Goal: Transaction & Acquisition: Purchase product/service

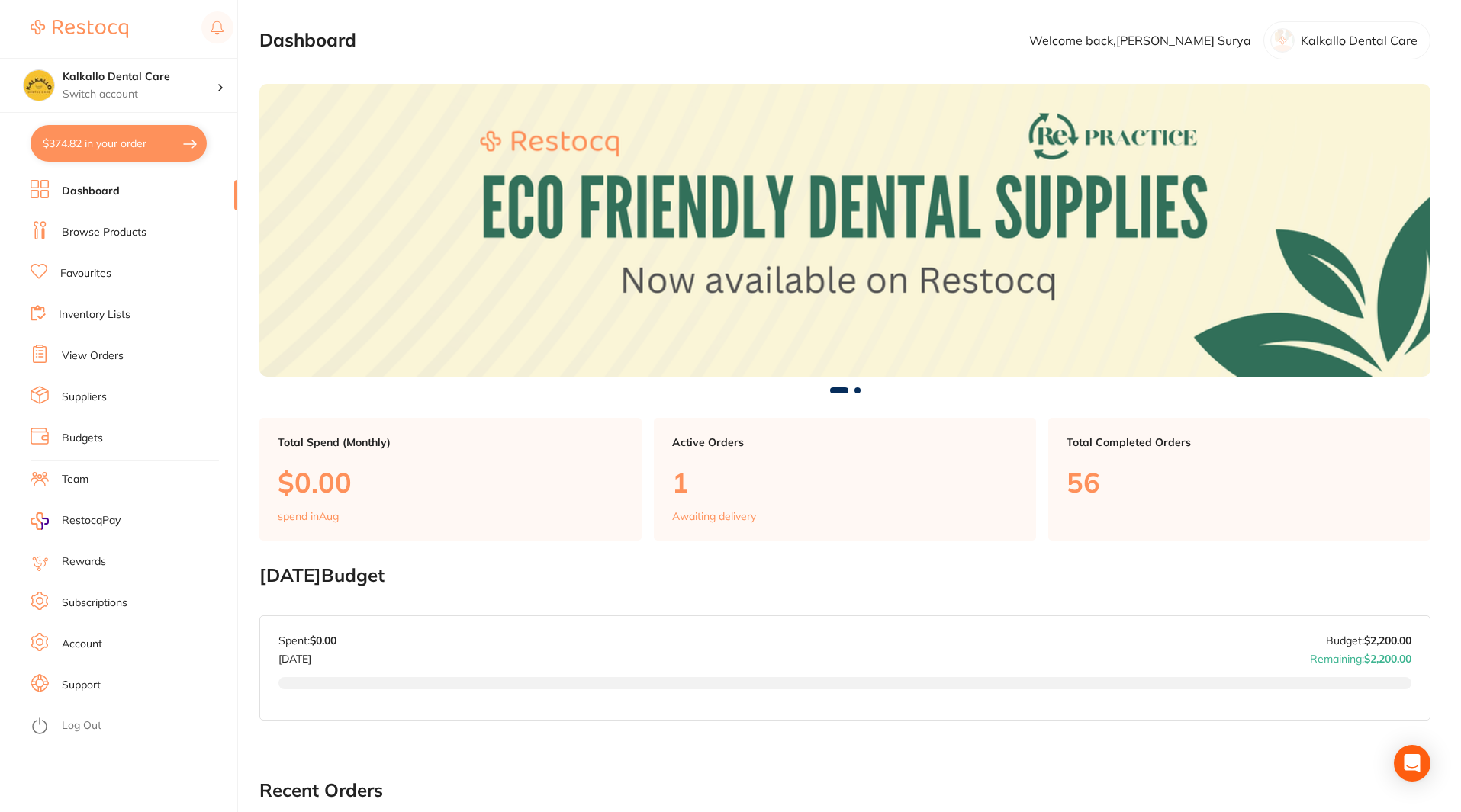
click at [188, 138] on button "$374.82 in your order" at bounding box center [119, 143] width 176 height 36
checkbox input "true"
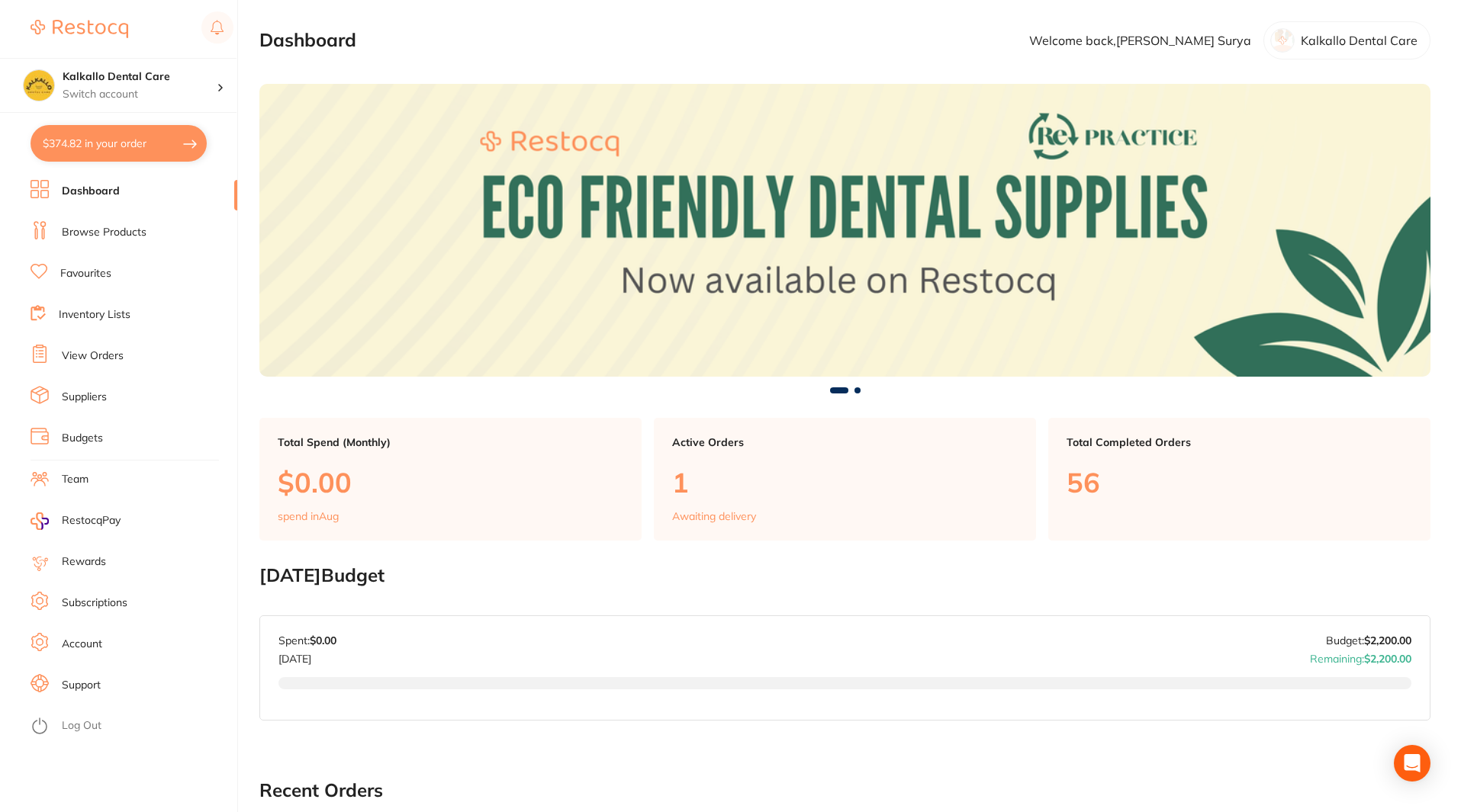
checkbox input "true"
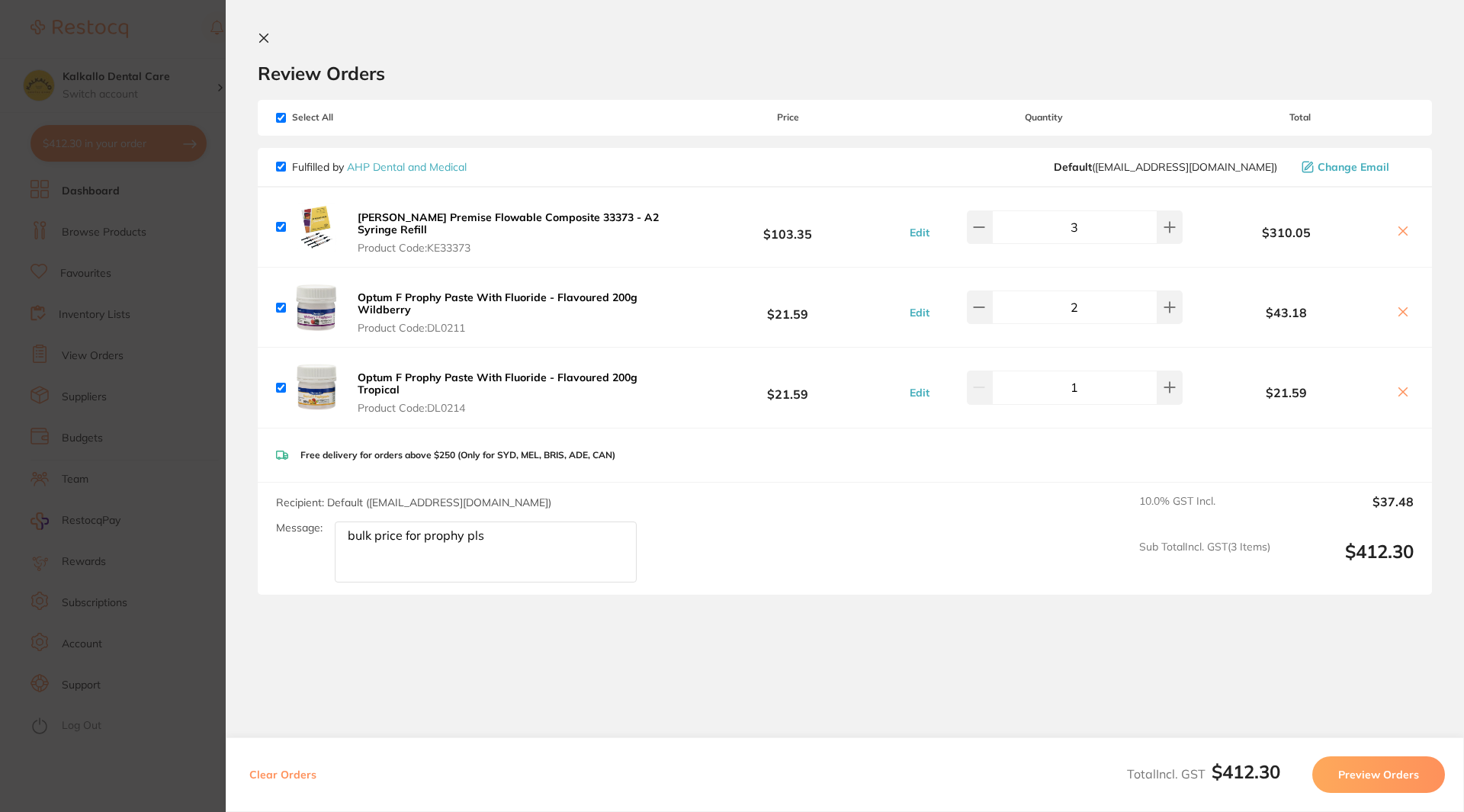
click at [1403, 306] on icon at bounding box center [1402, 312] width 12 height 12
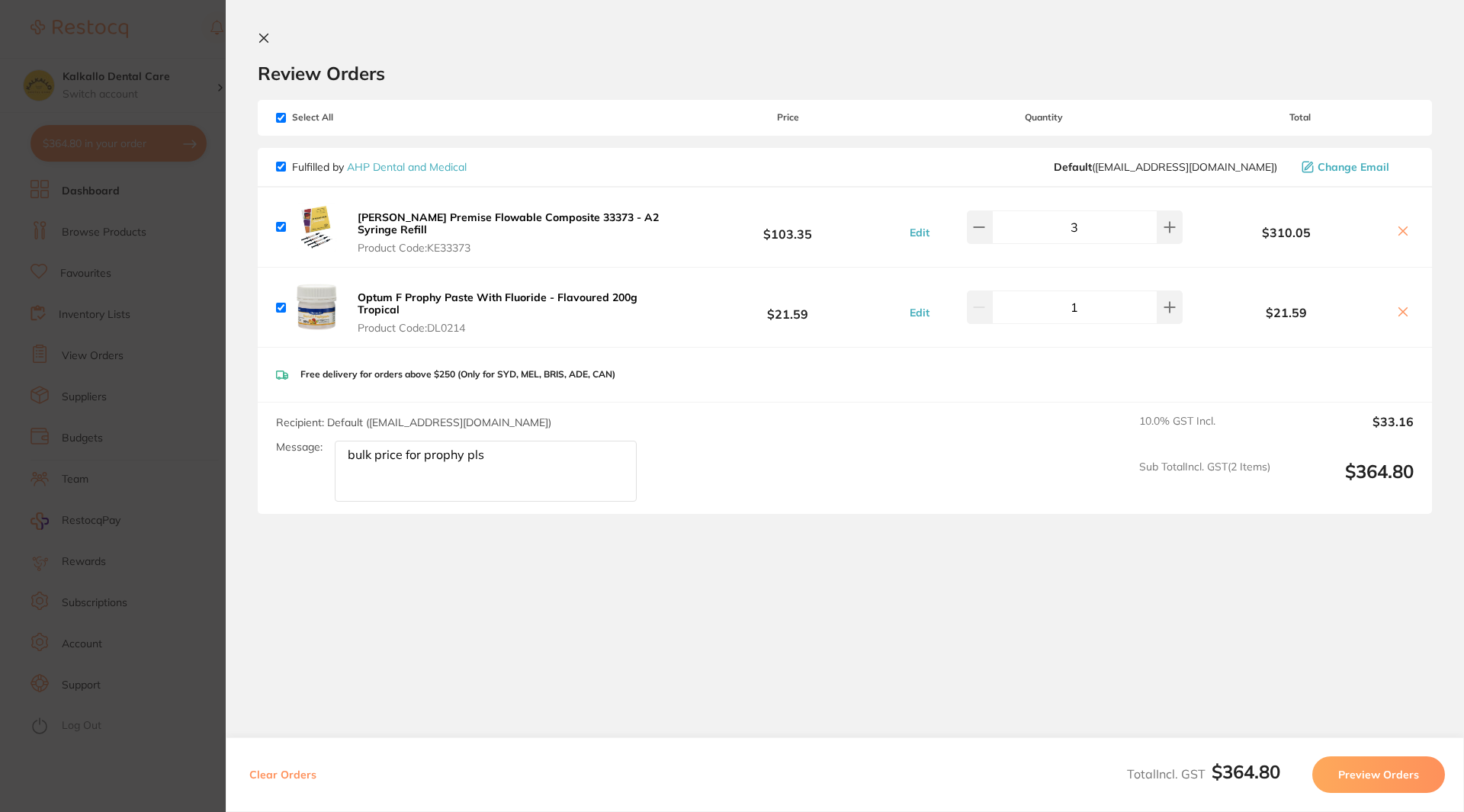
click at [1403, 306] on icon at bounding box center [1402, 312] width 12 height 12
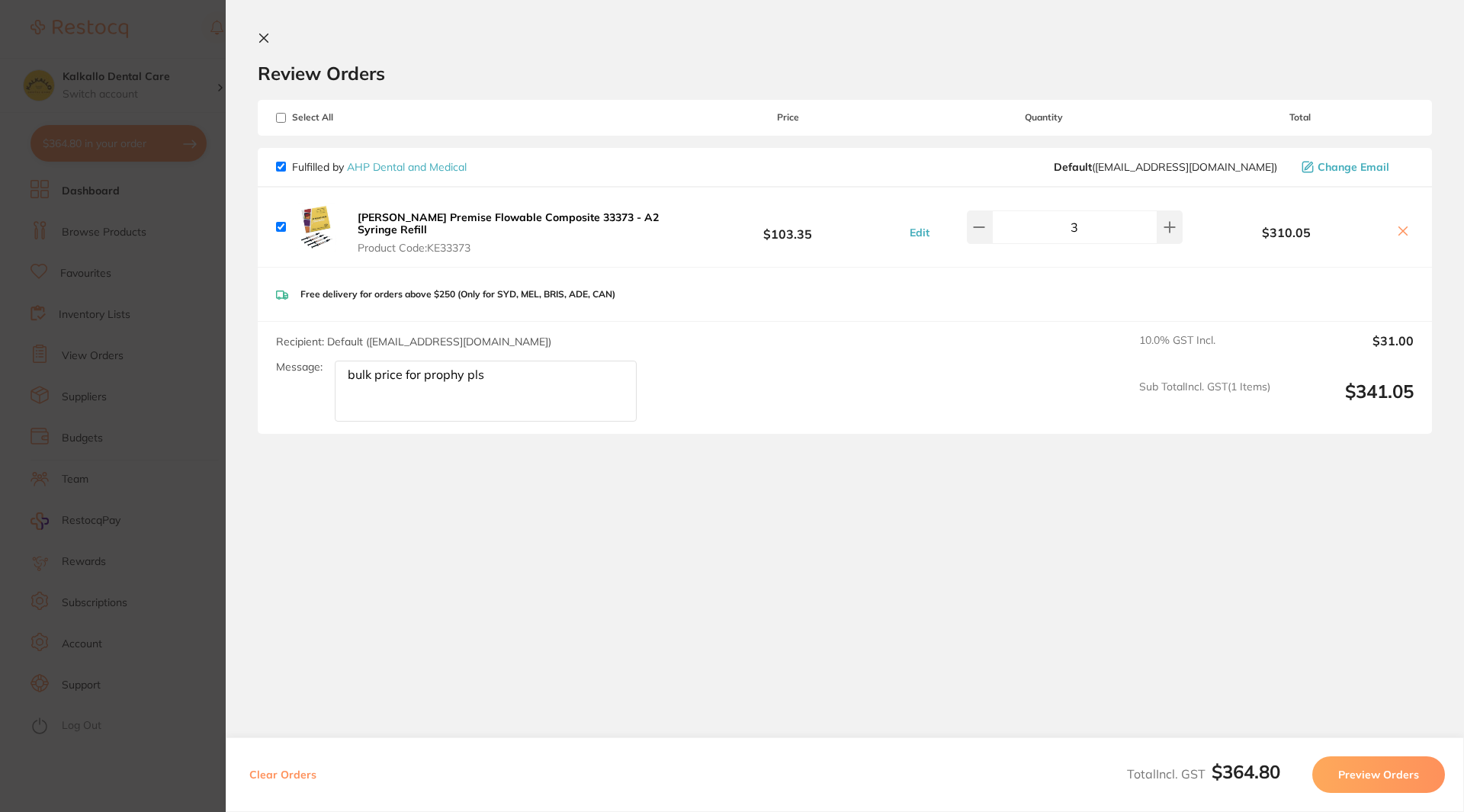
checkbox input "true"
click at [1392, 786] on button "Preview Orders" at bounding box center [1379, 775] width 133 height 36
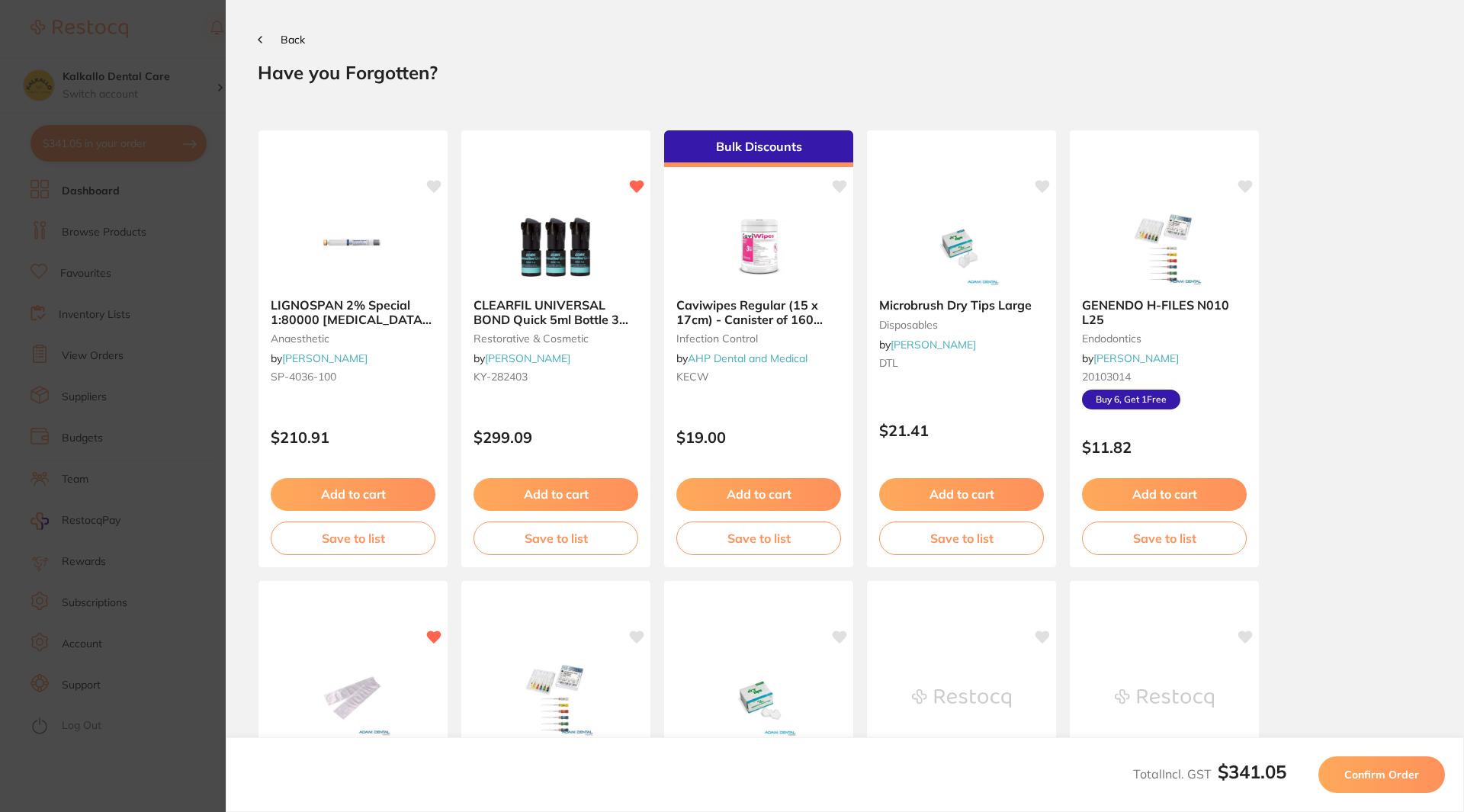
click at [1392, 786] on button "Confirm Order" at bounding box center [1381, 775] width 126 height 36
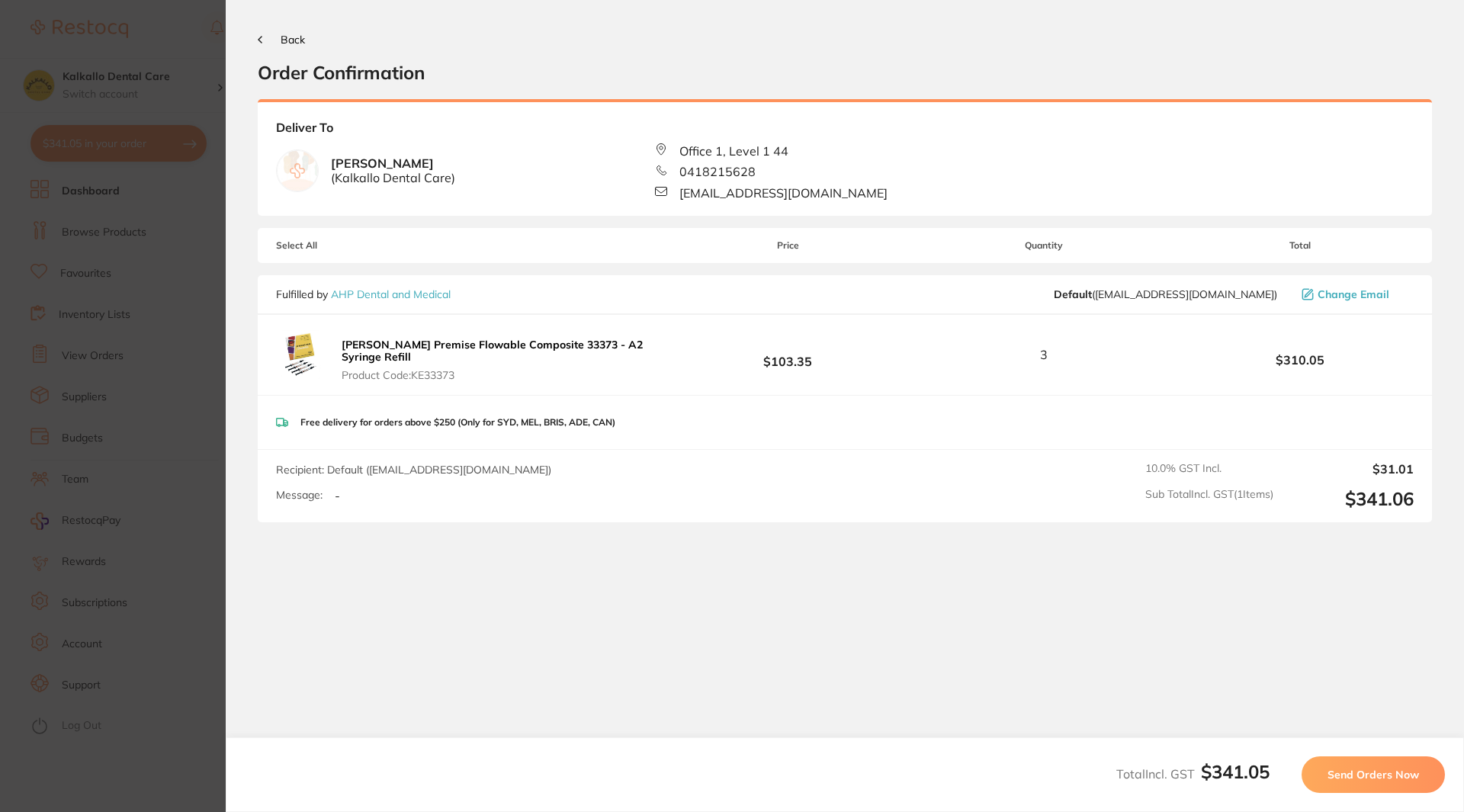
click at [1392, 786] on button "Send Orders Now" at bounding box center [1372, 775] width 143 height 36
